Goal: Share content

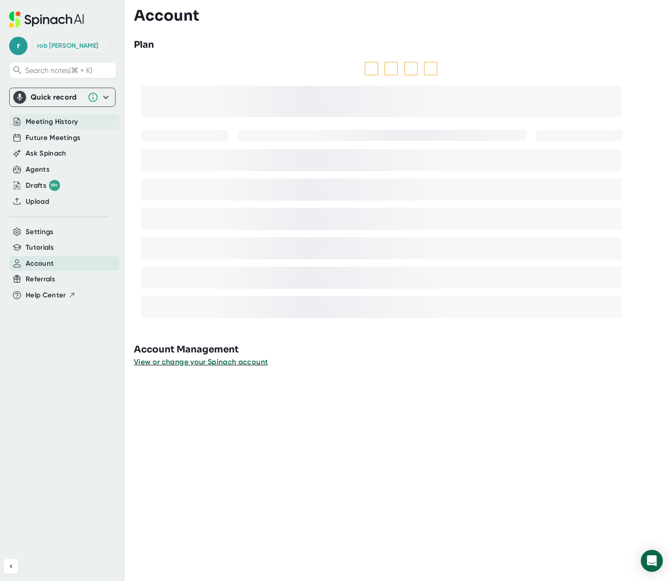
click at [51, 115] on div "Meeting History" at bounding box center [64, 121] width 111 height 15
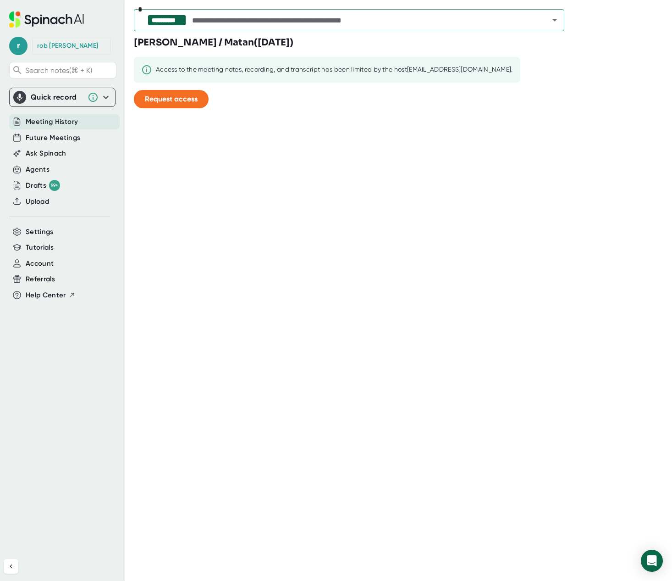
click at [541, 26] on div at bounding box center [549, 20] width 24 height 13
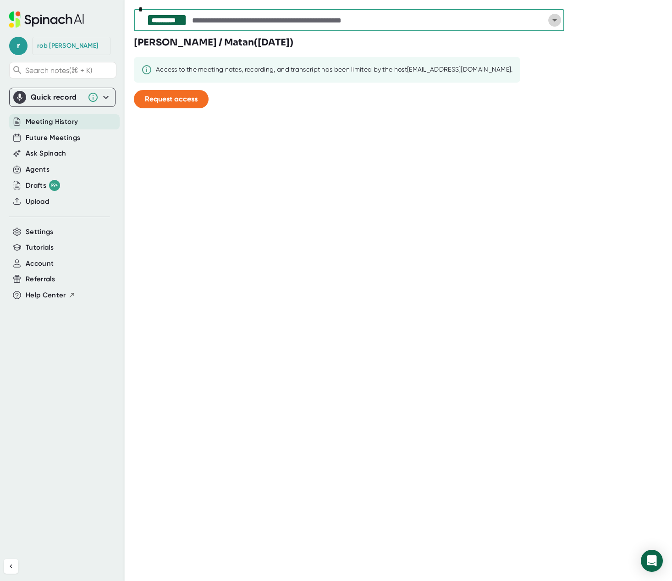
click at [553, 24] on icon "Open" at bounding box center [554, 20] width 11 height 11
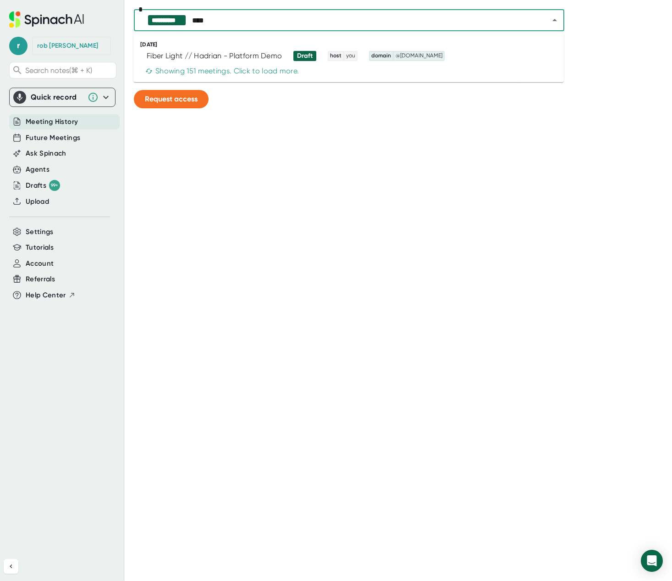
type input "*****"
click at [265, 52] on div "Fiber Light // Hadrian - Platform Demo" at bounding box center [214, 55] width 135 height 9
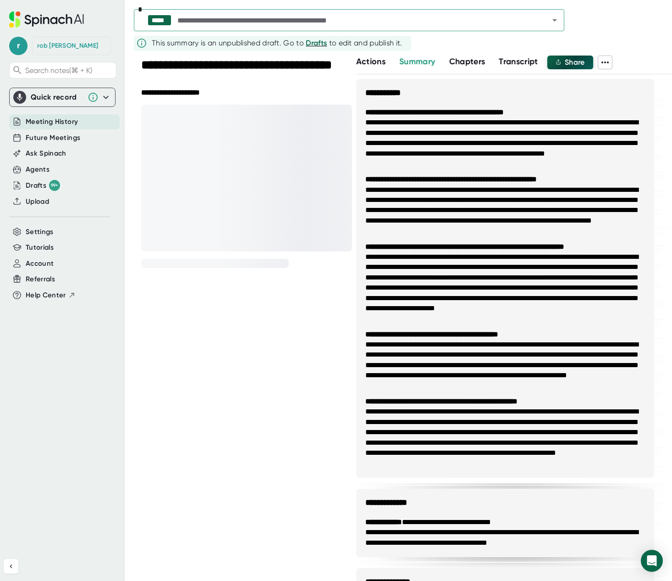
click at [579, 63] on span "Share" at bounding box center [575, 62] width 20 height 9
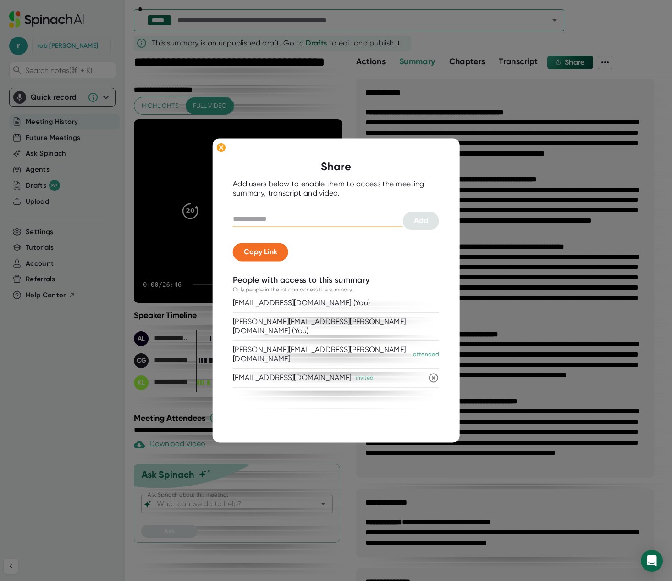
click at [325, 215] on input "text" at bounding box center [318, 219] width 170 height 15
click at [503, 96] on div at bounding box center [336, 290] width 672 height 581
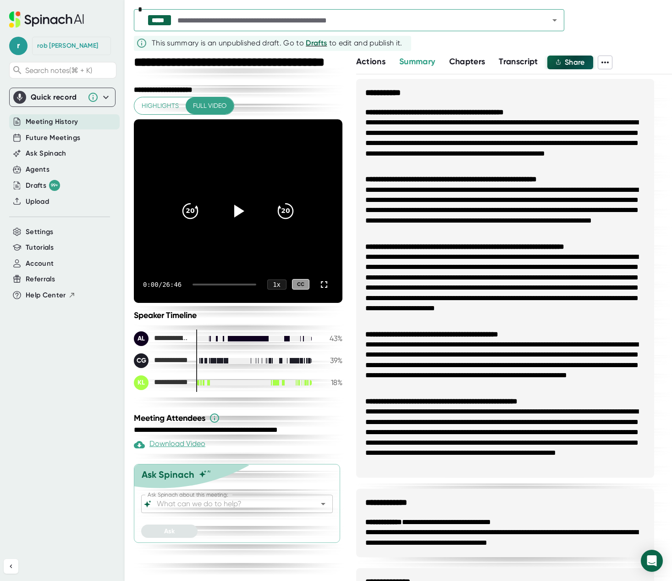
click at [570, 63] on span "Share" at bounding box center [575, 62] width 20 height 9
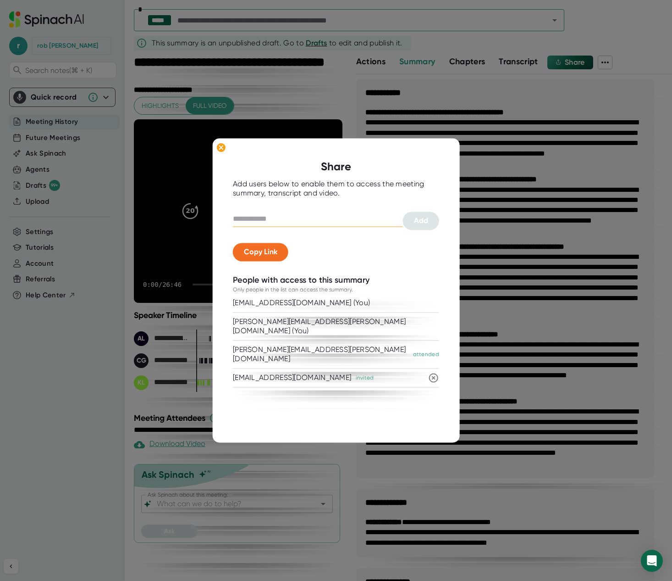
click at [336, 222] on div at bounding box center [318, 221] width 170 height 18
click at [336, 219] on input "text" at bounding box center [318, 219] width 170 height 15
click at [266, 209] on div at bounding box center [336, 205] width 206 height 14
click at [269, 215] on input "text" at bounding box center [318, 219] width 170 height 15
click at [435, 372] on icon at bounding box center [433, 377] width 11 height 11
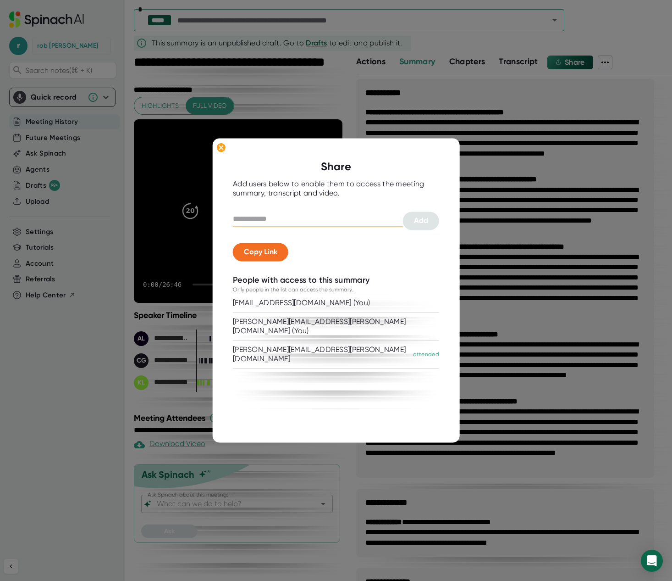
click at [289, 217] on input "text" at bounding box center [318, 219] width 170 height 15
type input "**********"
click at [275, 247] on button "Copy Link" at bounding box center [260, 252] width 55 height 18
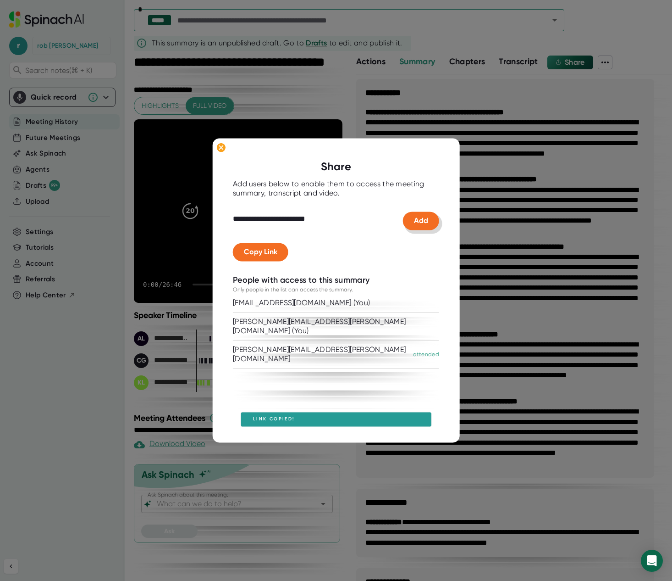
click at [421, 223] on span "Add" at bounding box center [421, 220] width 14 height 9
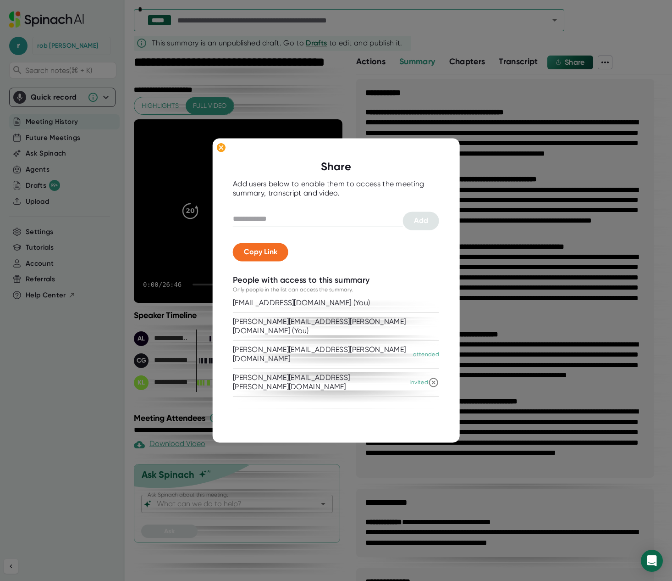
click at [535, 161] on div at bounding box center [336, 290] width 672 height 581
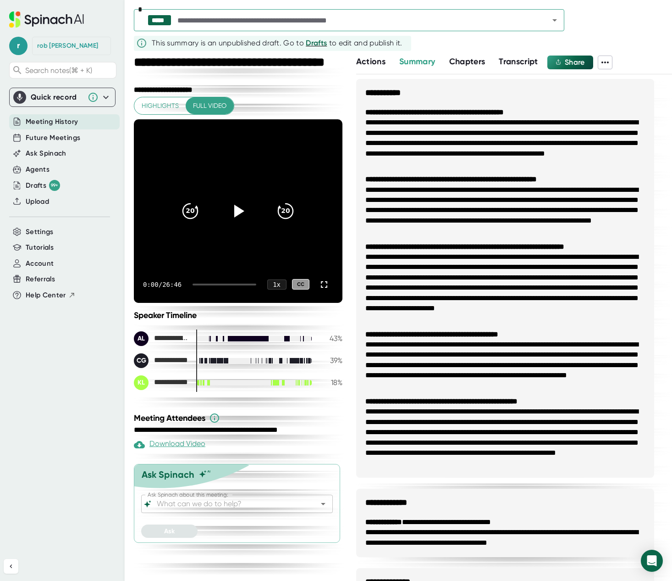
click at [606, 62] on icon at bounding box center [605, 62] width 11 height 11
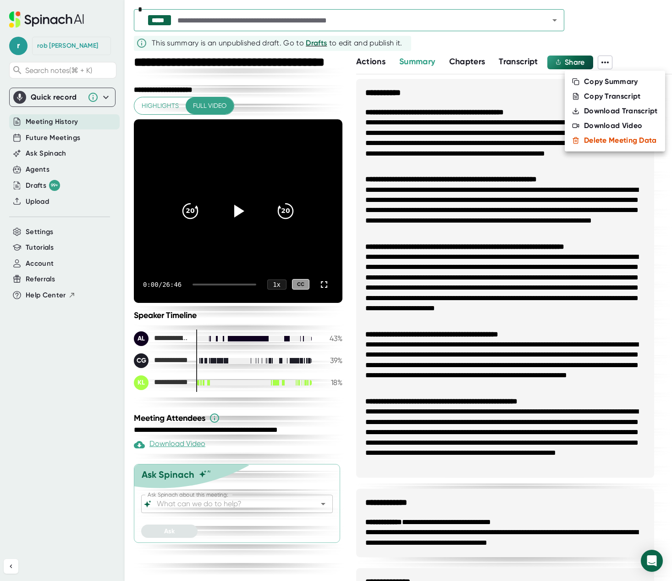
click at [454, 79] on div at bounding box center [336, 290] width 672 height 581
